Goal: Use online tool/utility: Utilize a website feature to perform a specific function

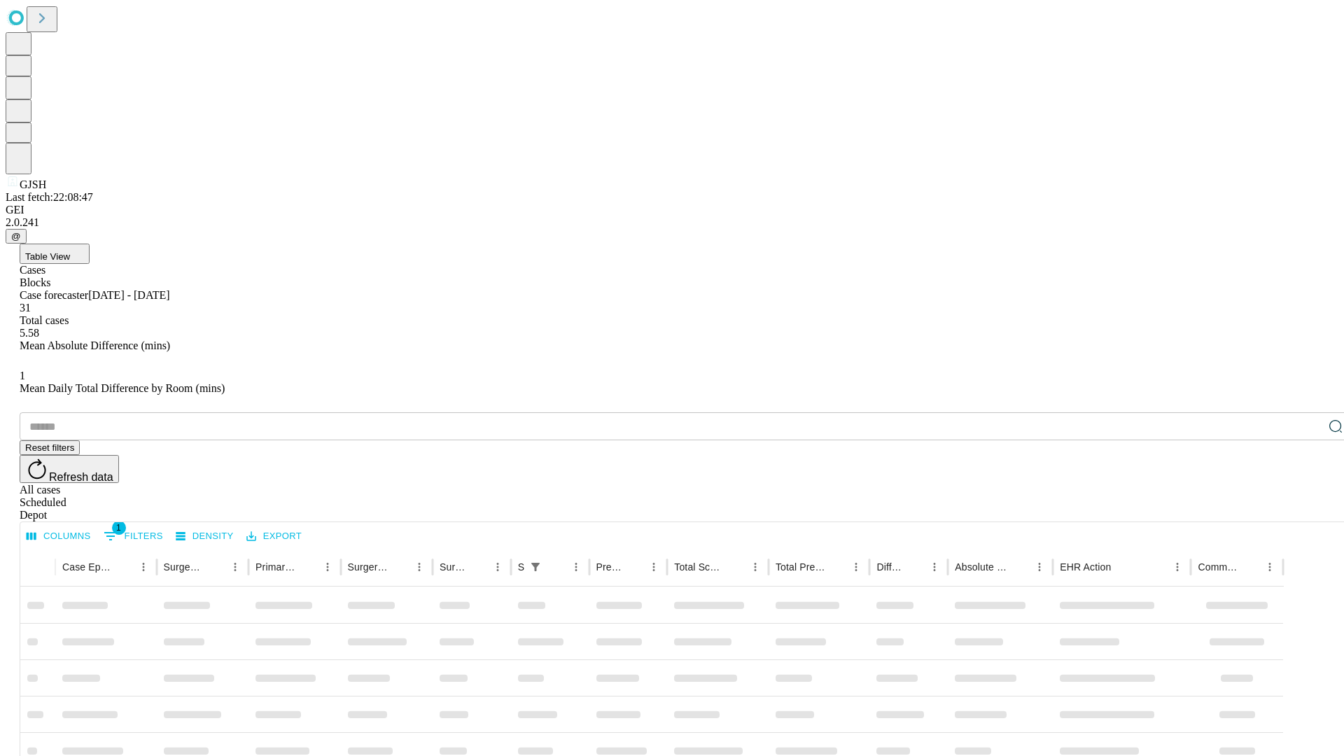
click at [70, 251] on span "Table View" at bounding box center [47, 256] width 45 height 10
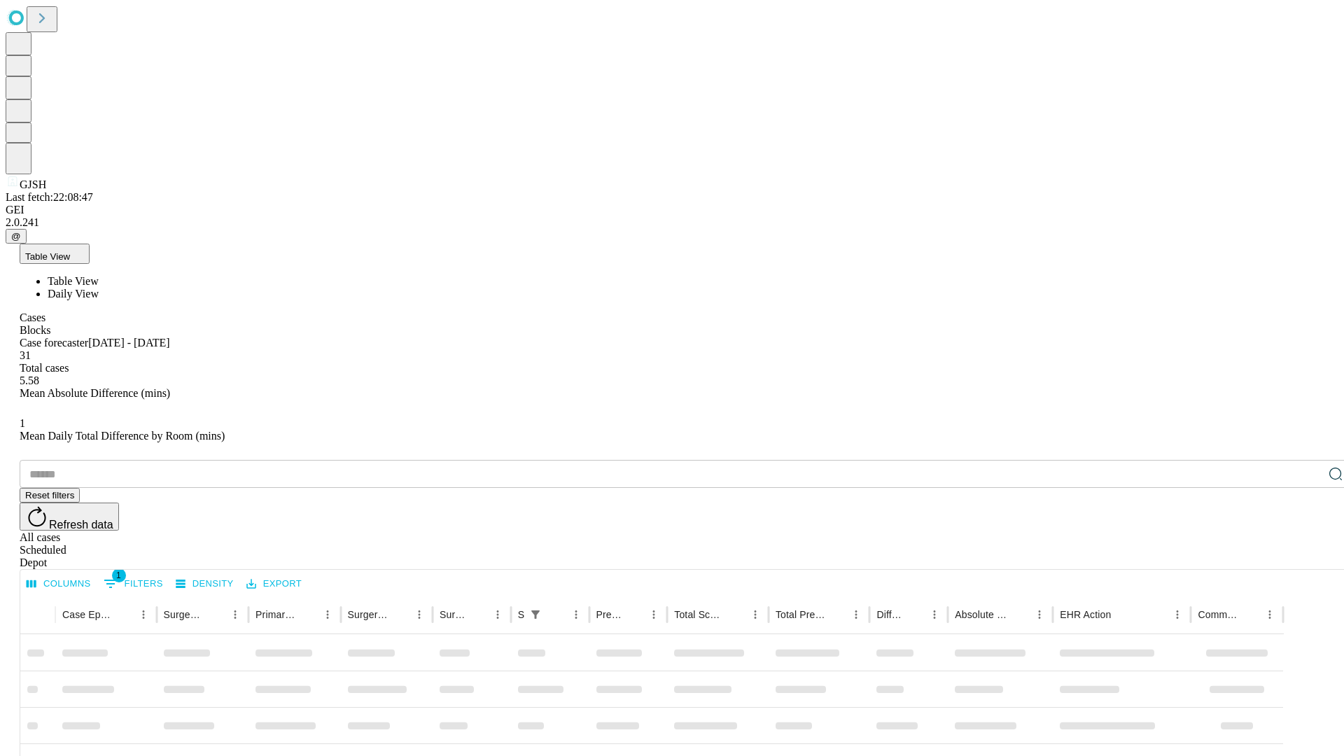
click at [99, 288] on span "Daily View" at bounding box center [73, 294] width 51 height 12
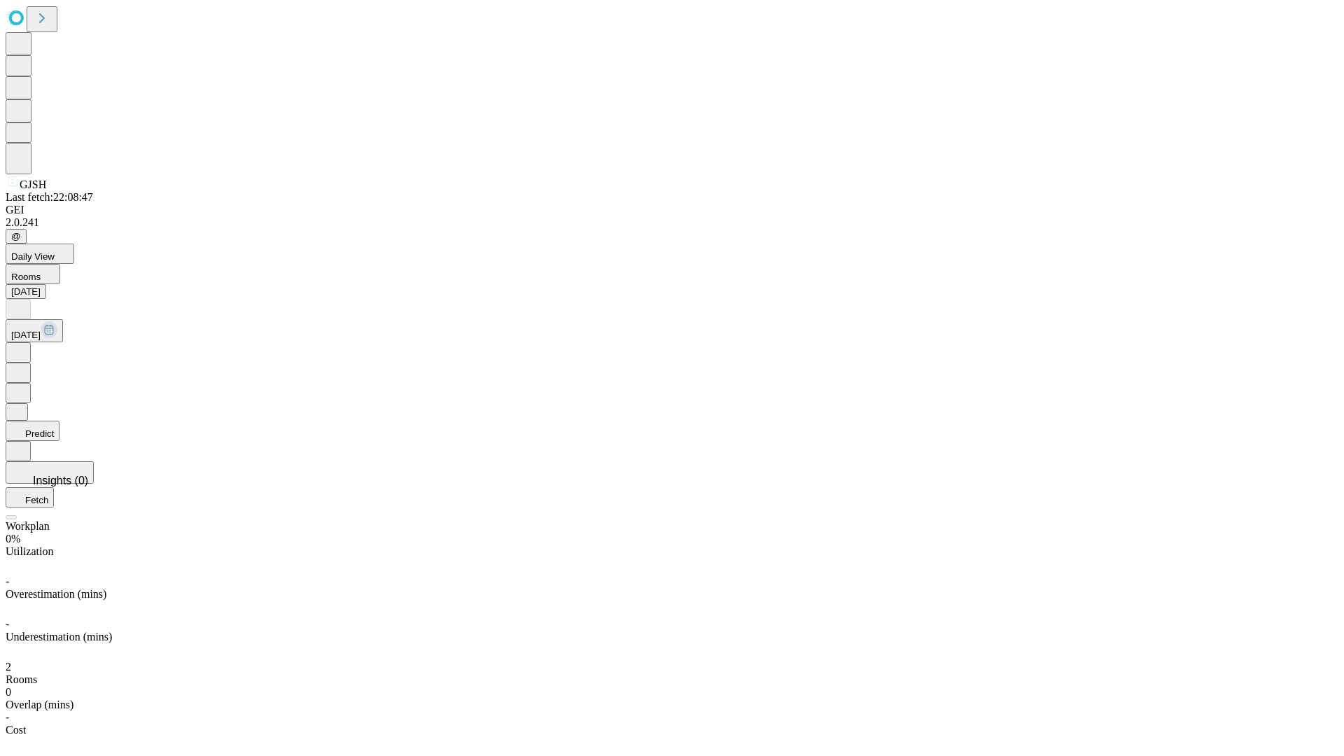
click at [59, 421] on button "Predict" at bounding box center [33, 431] width 54 height 20
